Goal: Find specific page/section: Find specific page/section

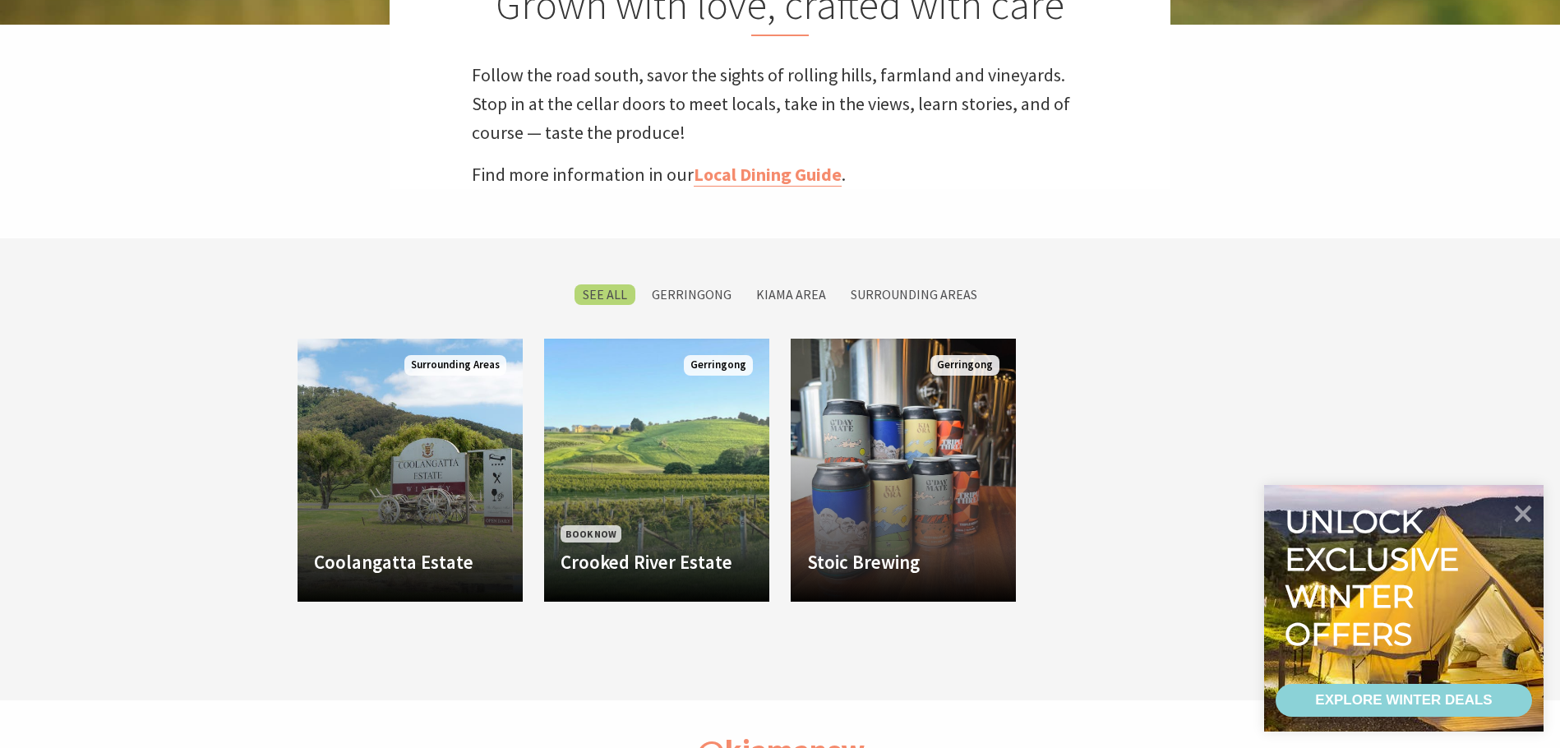
scroll to position [575, 0]
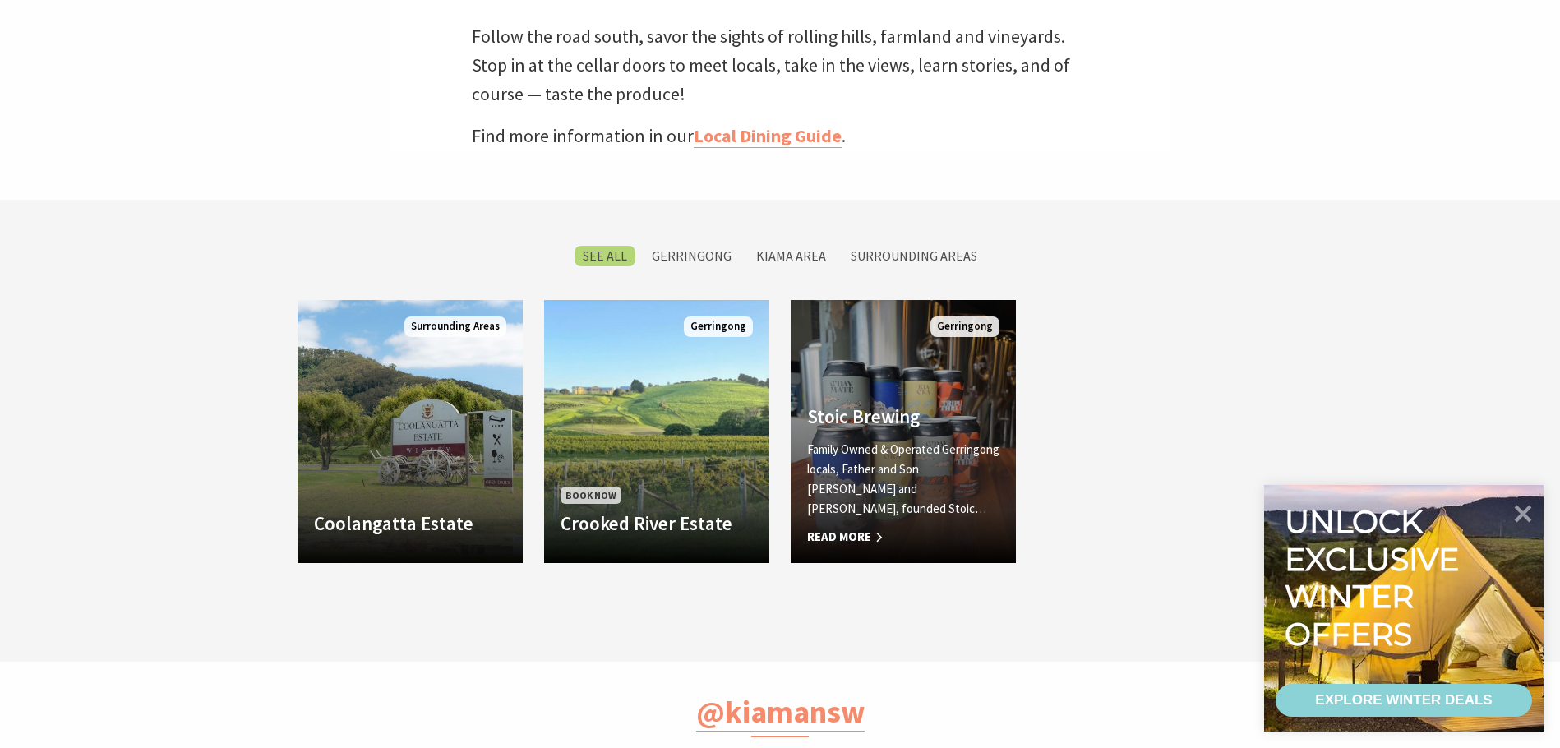
click at [882, 357] on link "Another Image Used Stoic Brewing Family Owned & Operated Gerringong locals, Fat…" at bounding box center [902, 431] width 225 height 263
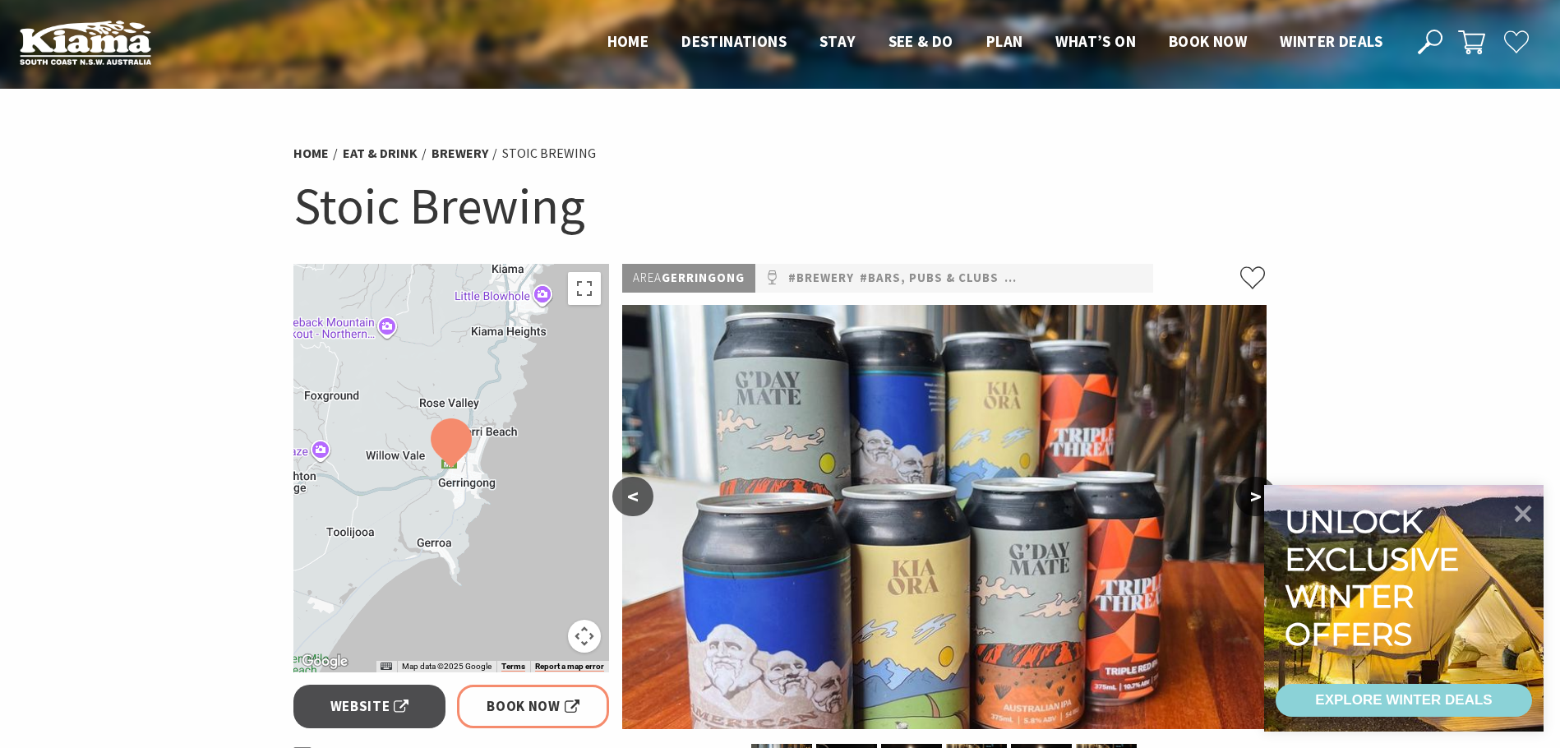
scroll to position [247, 0]
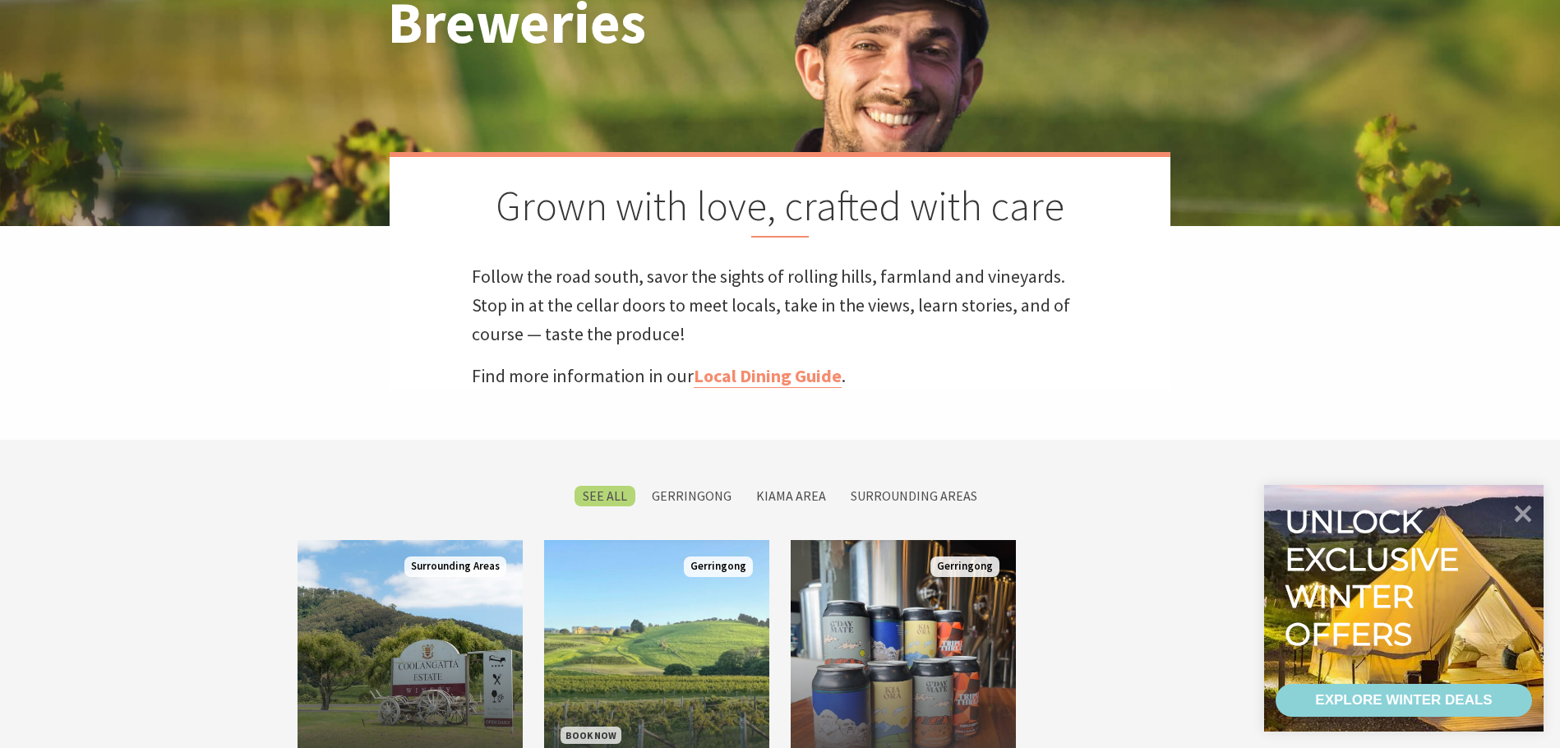
scroll to position [82, 0]
